Goal: Use online tool/utility: Use online tool/utility

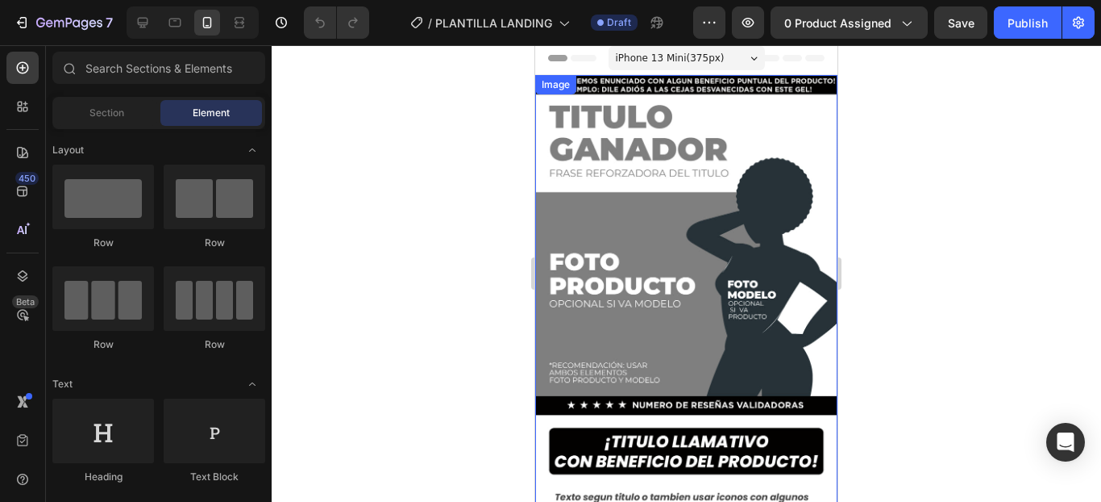
click at [684, 237] on img at bounding box center [686, 344] width 302 height 538
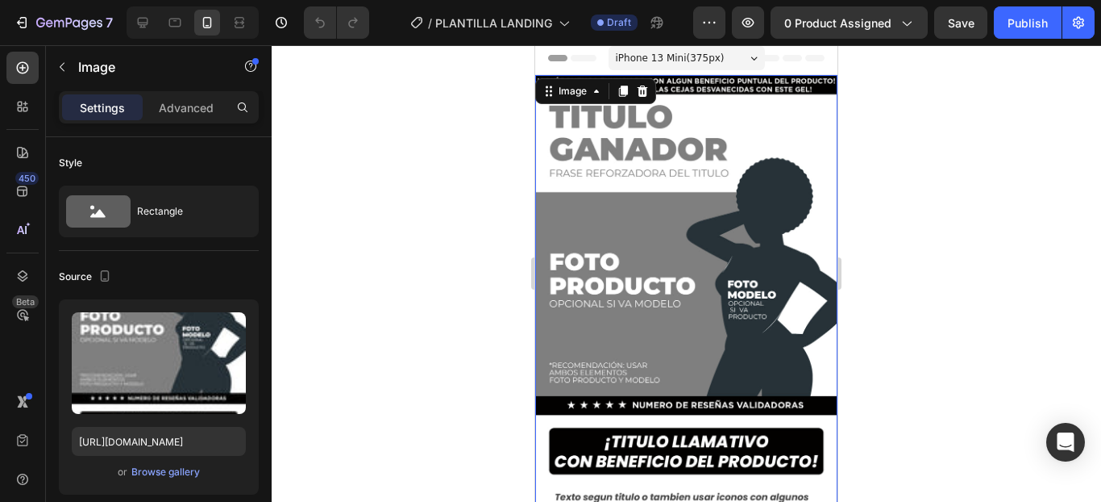
click at [919, 224] on div at bounding box center [687, 273] width 830 height 456
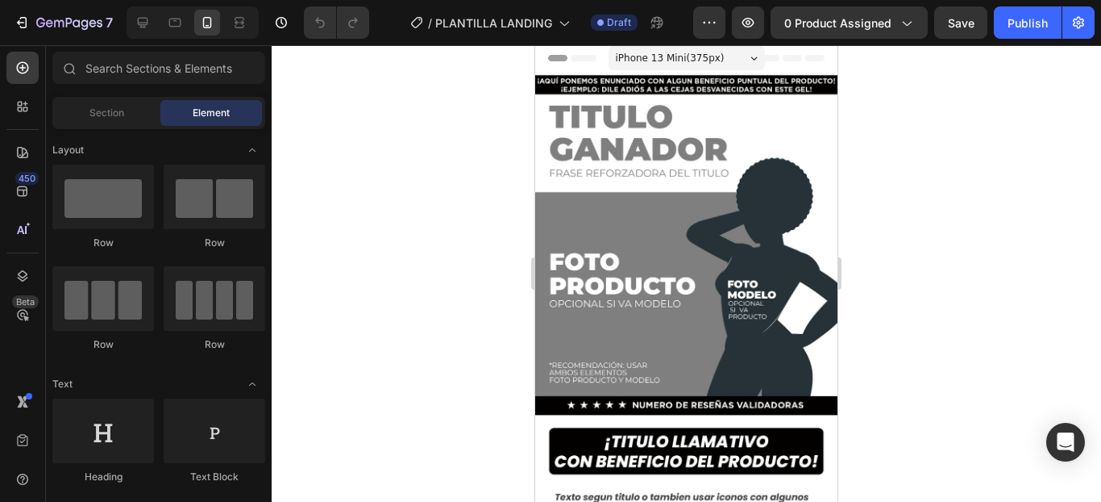
click at [966, 196] on div at bounding box center [687, 273] width 830 height 456
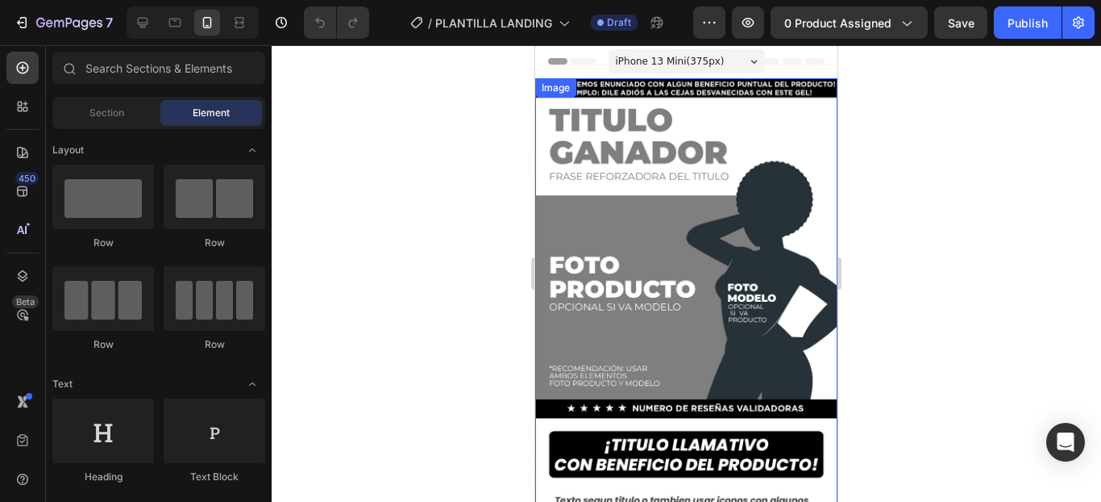
click at [972, 165] on div at bounding box center [687, 273] width 830 height 456
